Goal: Task Accomplishment & Management: Complete application form

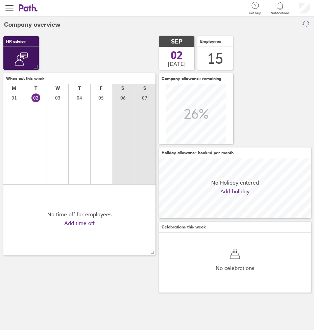
scroll to position [60, 152]
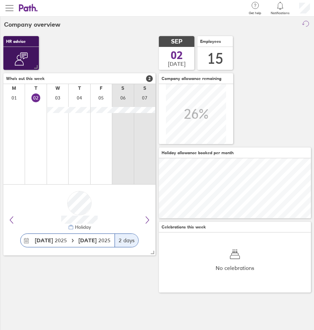
click at [11, 7] on span "button" at bounding box center [9, 8] width 8 height 8
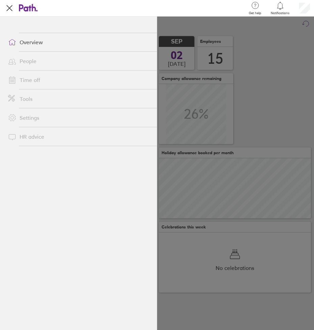
click at [27, 100] on link "Tools" at bounding box center [80, 99] width 154 height 14
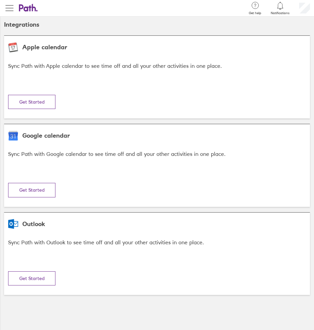
click at [13, 8] on span "button" at bounding box center [9, 8] width 8 height 1
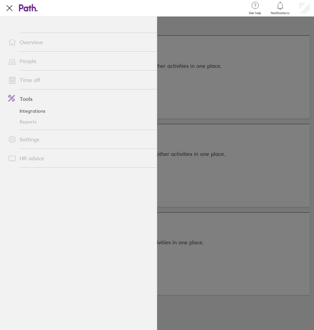
click at [30, 78] on link "Time off" at bounding box center [80, 80] width 154 height 14
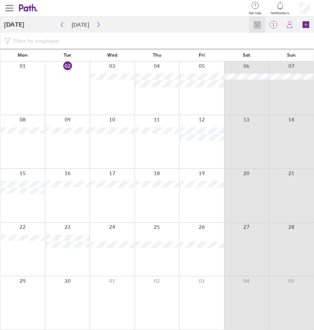
click at [70, 89] on div at bounding box center [67, 87] width 45 height 53
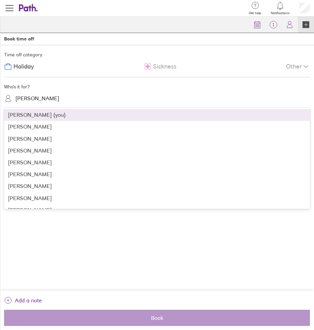
click at [28, 98] on div "Aneta Lipinska" at bounding box center [38, 99] width 44 height 6
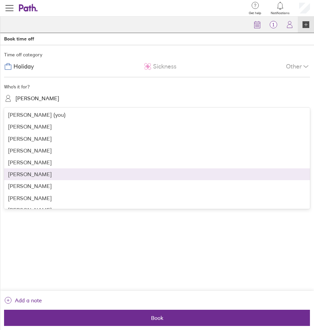
scroll to position [34, 0]
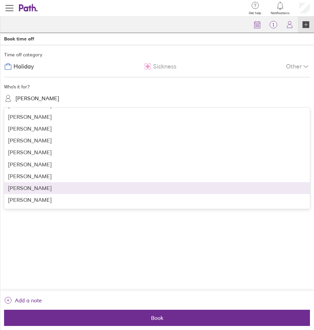
click at [34, 189] on div "Miroslaw Rolewicz" at bounding box center [156, 188] width 305 height 12
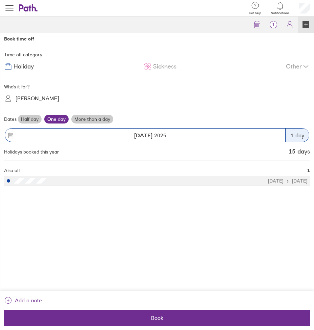
click at [28, 119] on label "Half day" at bounding box center [30, 119] width 24 height 9
click at [0, 0] on input "Half day" at bounding box center [0, 0] width 0 height 0
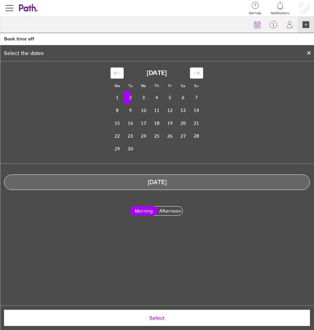
click at [165, 208] on label "Afternoon" at bounding box center [170, 211] width 28 height 9
click at [0, 0] on input "Afternoon" at bounding box center [0, 0] width 0 height 0
click at [162, 319] on span "Select" at bounding box center [157, 318] width 296 height 6
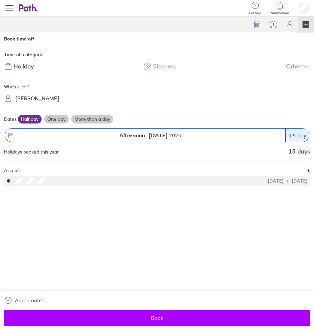
click at [159, 319] on span "Book" at bounding box center [157, 318] width 296 height 6
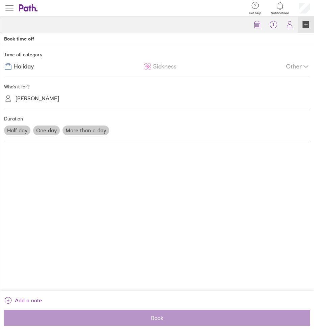
click at [9, 4] on span "button" at bounding box center [9, 8] width 8 height 8
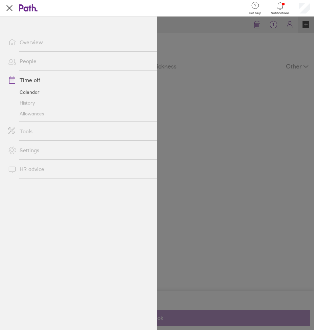
click at [40, 78] on link "Time off" at bounding box center [80, 80] width 154 height 14
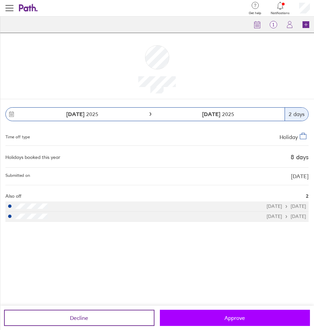
click at [233, 317] on span "Approve" at bounding box center [234, 318] width 21 height 6
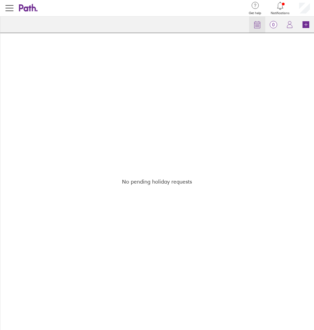
click at [259, 25] on circle at bounding box center [258, 24] width 1 height 1
